Goal: Information Seeking & Learning: Learn about a topic

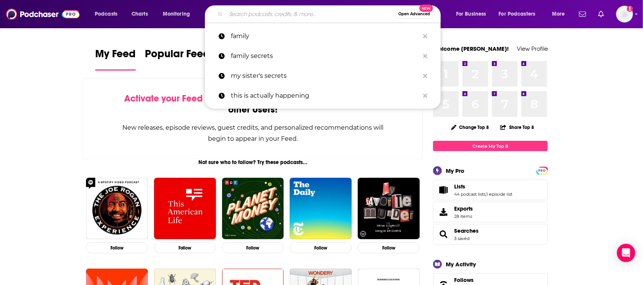
click at [270, 8] on input "Search podcasts, credits, & more..." at bounding box center [310, 14] width 169 height 12
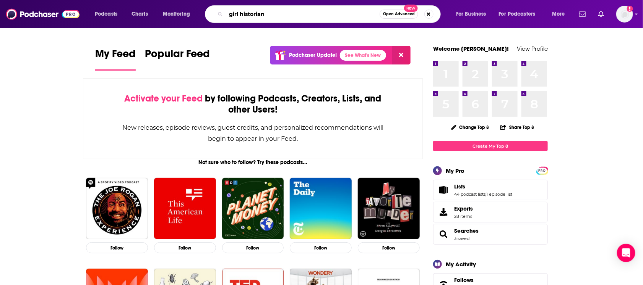
type input "girl historian"
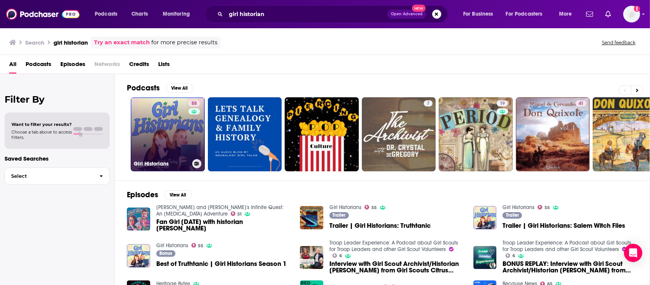
click at [149, 150] on link "55 Girl Historians" at bounding box center [168, 134] width 74 height 74
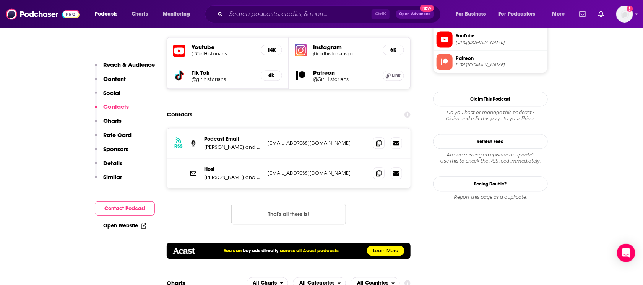
scroll to position [717, 0]
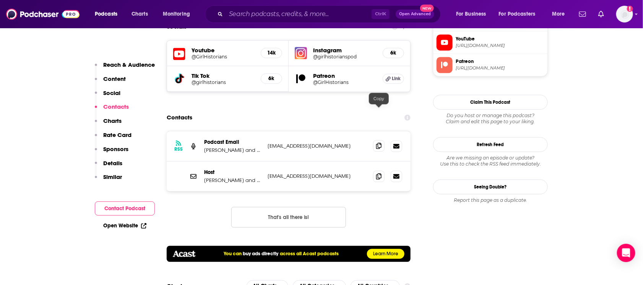
click at [379, 143] on icon at bounding box center [378, 146] width 5 height 6
click at [381, 173] on icon at bounding box center [378, 176] width 5 height 6
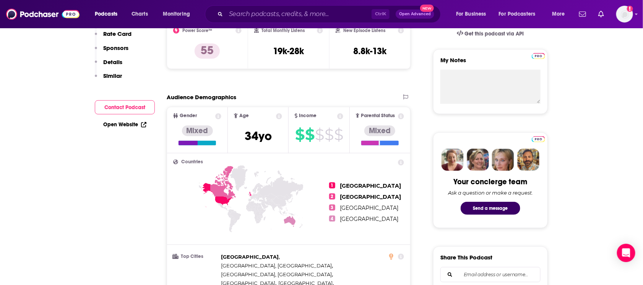
scroll to position [48, 0]
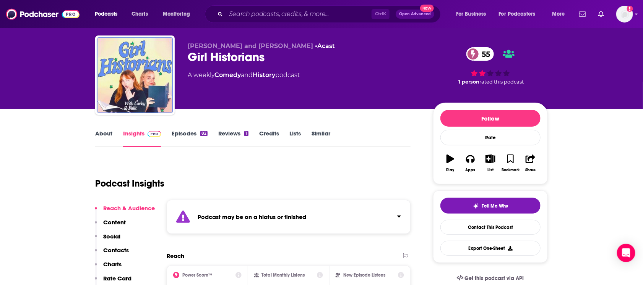
scroll to position [0, 0]
